Goal: Task Accomplishment & Management: Manage account settings

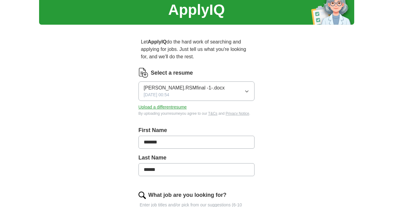
scroll to position [33, 0]
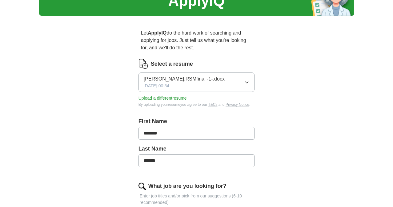
click at [169, 86] on span "[DATE] 00:54" at bounding box center [157, 86] width 26 height 6
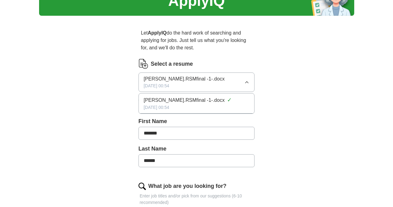
click at [170, 101] on span "[PERSON_NAME].RSMfinal -1-.docx" at bounding box center [184, 99] width 81 height 7
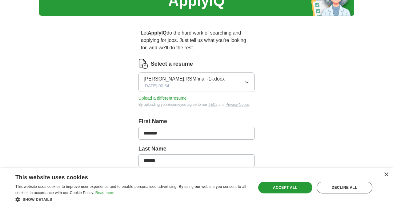
click at [181, 83] on div "[PERSON_NAME].RSMfinal -1-.docx [DATE] 00:54" at bounding box center [184, 82] width 81 height 14
click at [147, 64] on img at bounding box center [144, 64] width 10 height 10
click at [145, 99] on button "Upload a different resume" at bounding box center [163, 98] width 48 height 6
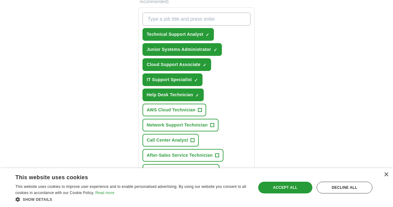
scroll to position [234, 0]
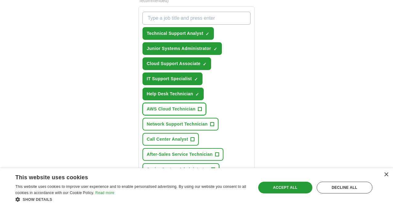
click at [172, 109] on span "AWS Cloud Technician" at bounding box center [171, 109] width 49 height 6
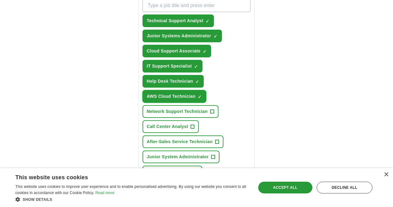
scroll to position [236, 0]
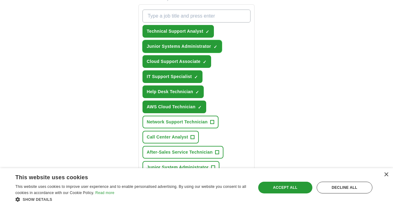
click at [0, 0] on span "×" at bounding box center [0, 0] width 0 height 0
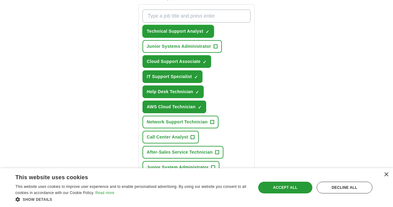
click at [0, 0] on span "×" at bounding box center [0, 0] width 0 height 0
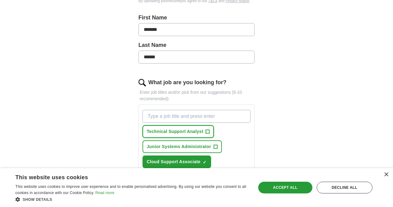
scroll to position [135, 0]
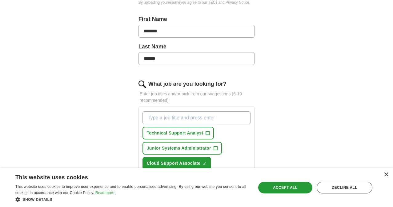
click at [165, 117] on input "What job are you looking for?" at bounding box center [197, 117] width 108 height 13
type input "data analyst"
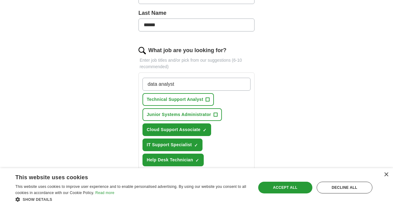
scroll to position [167, 0]
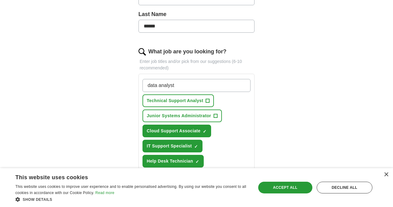
click at [191, 86] on input "data analyst" at bounding box center [197, 85] width 108 height 13
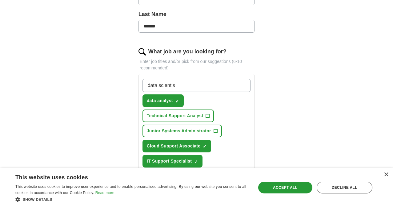
type input "data scientist"
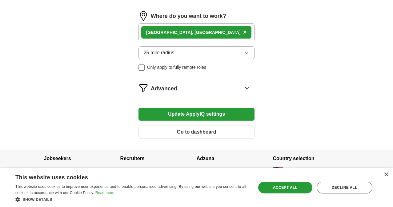
scroll to position [466, 0]
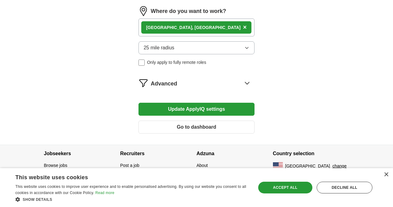
click at [179, 109] on button "Update ApplyIQ settings" at bounding box center [197, 109] width 116 height 13
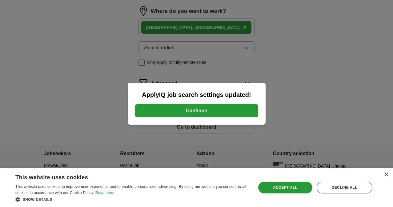
click at [188, 113] on button "Continue" at bounding box center [196, 110] width 123 height 13
